Goal: Information Seeking & Learning: Understand process/instructions

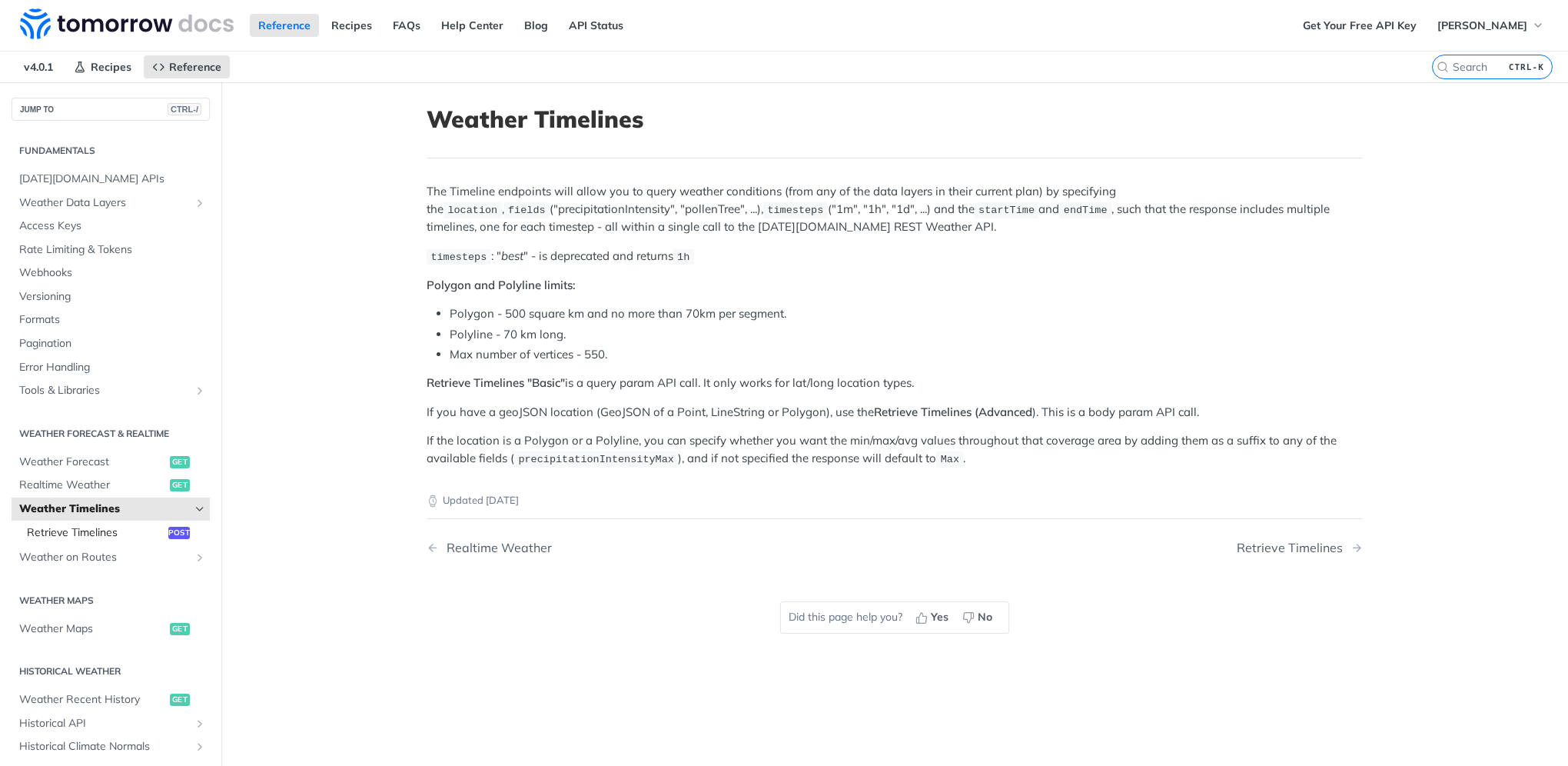
click at [125, 526] on span "Retrieve Timelines" at bounding box center [95, 533] width 138 height 15
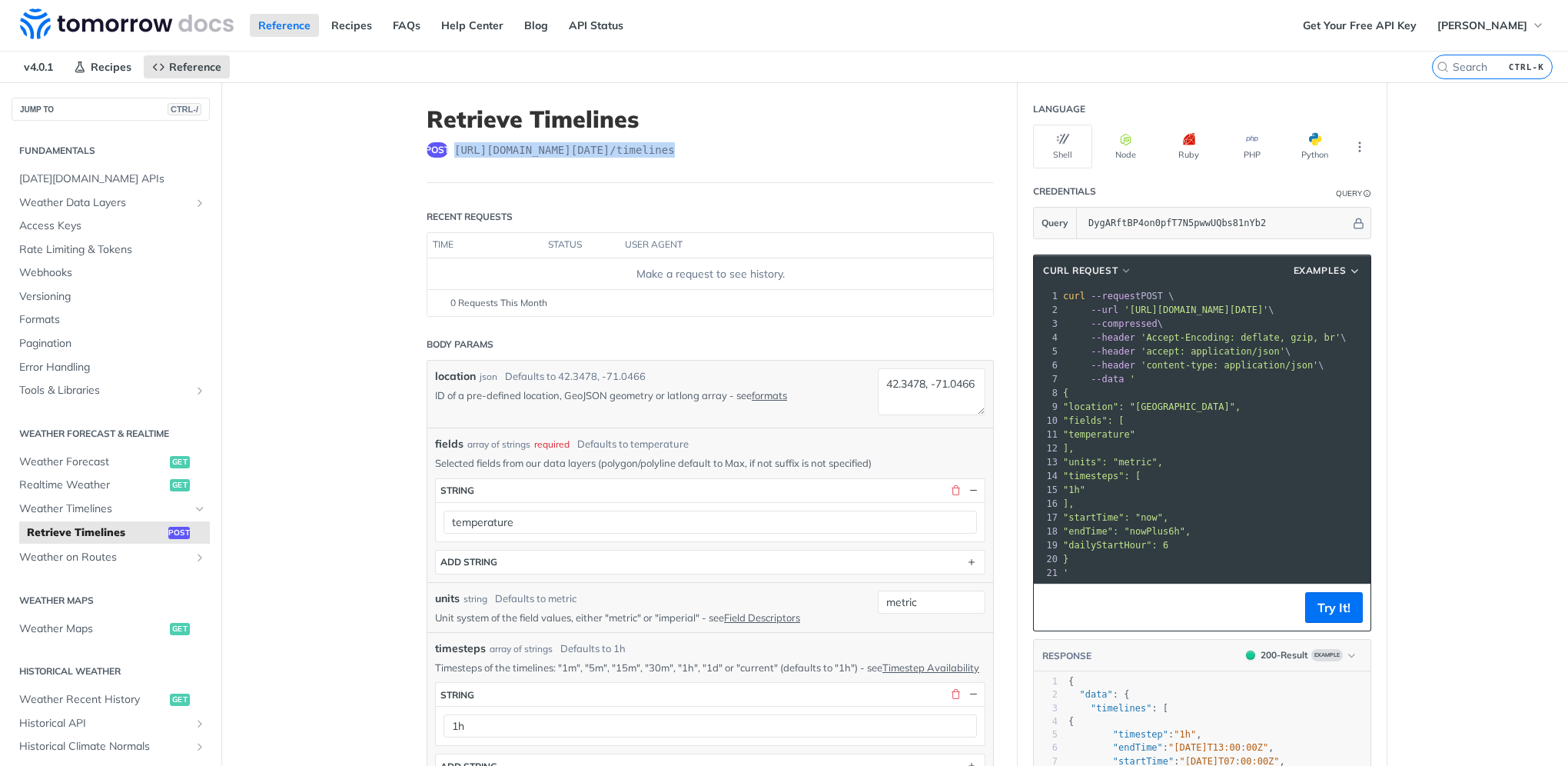
drag, startPoint x: 677, startPoint y: 147, endPoint x: 444, endPoint y: 155, distance: 233.1
click at [444, 155] on div "post https://api.tomorrow.io/v4 /timelines" at bounding box center [710, 150] width 567 height 15
copy div "https://api.tomorrow.io/v4 /timelines"
click at [1532, 25] on icon "button" at bounding box center [1538, 25] width 12 height 12
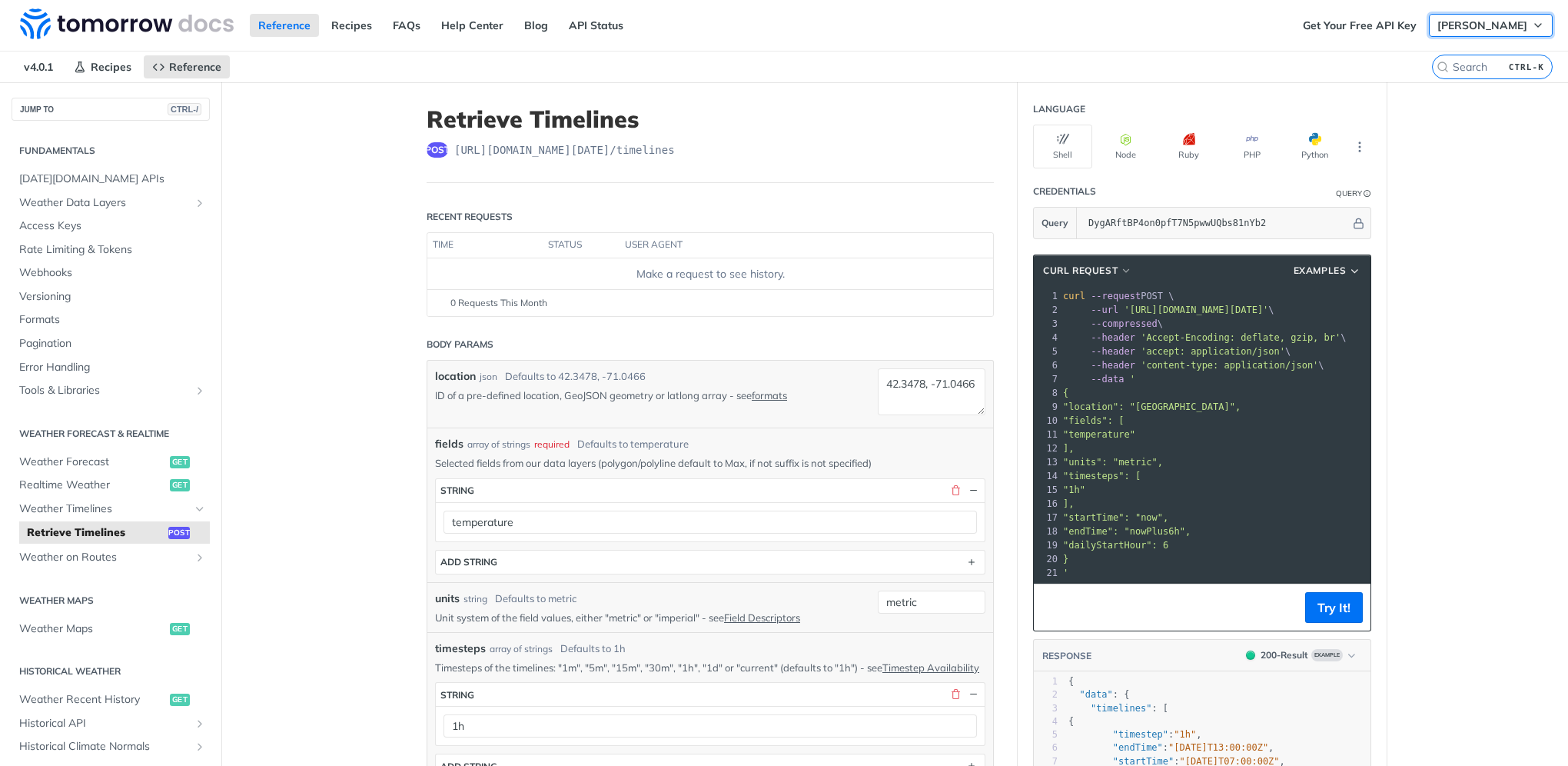
click at [1462, 25] on span "[PERSON_NAME]" at bounding box center [1482, 26] width 90 height 14
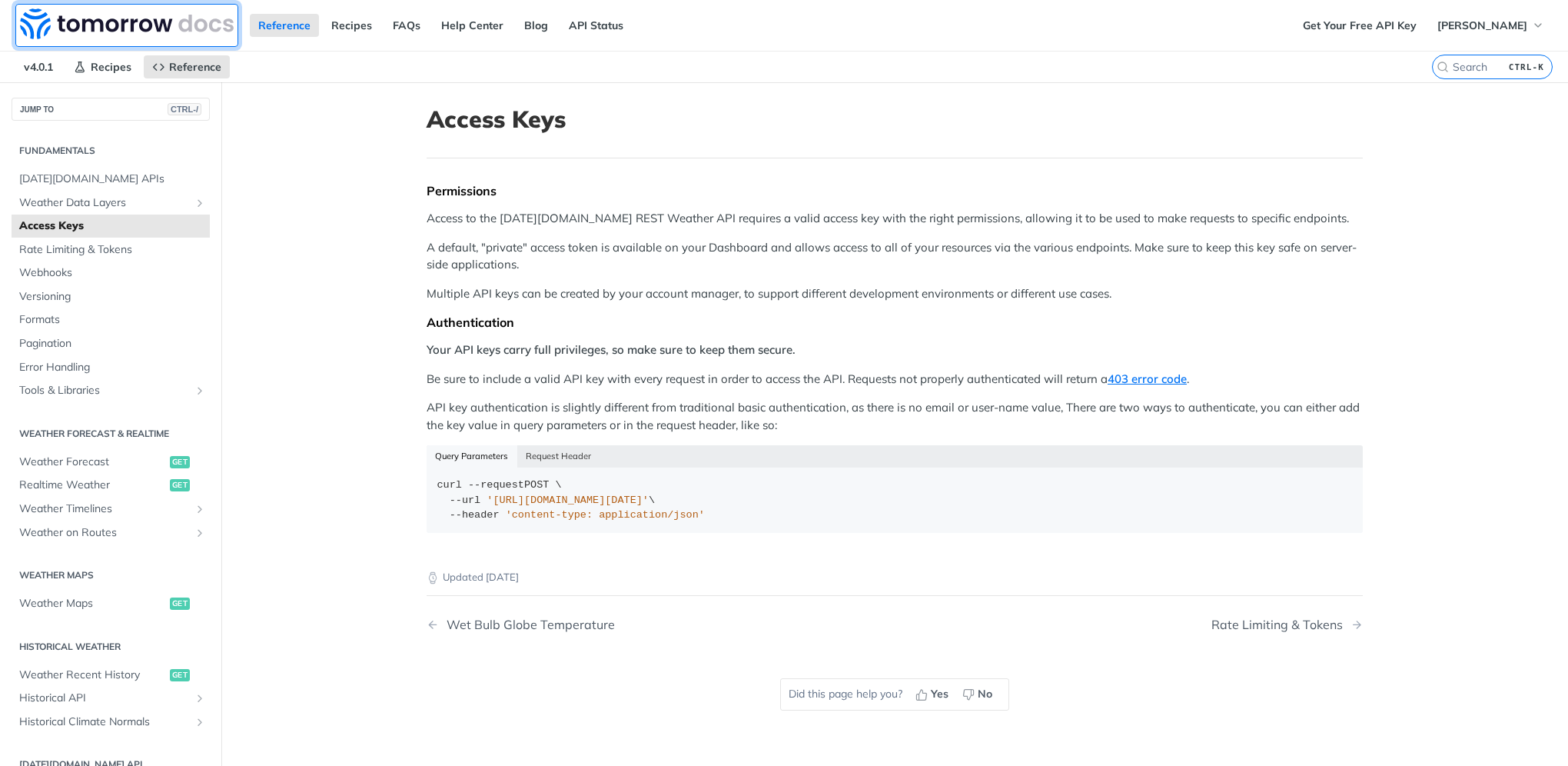
click at [34, 22] on img at bounding box center [127, 24] width 214 height 31
